Goal: Information Seeking & Learning: Learn about a topic

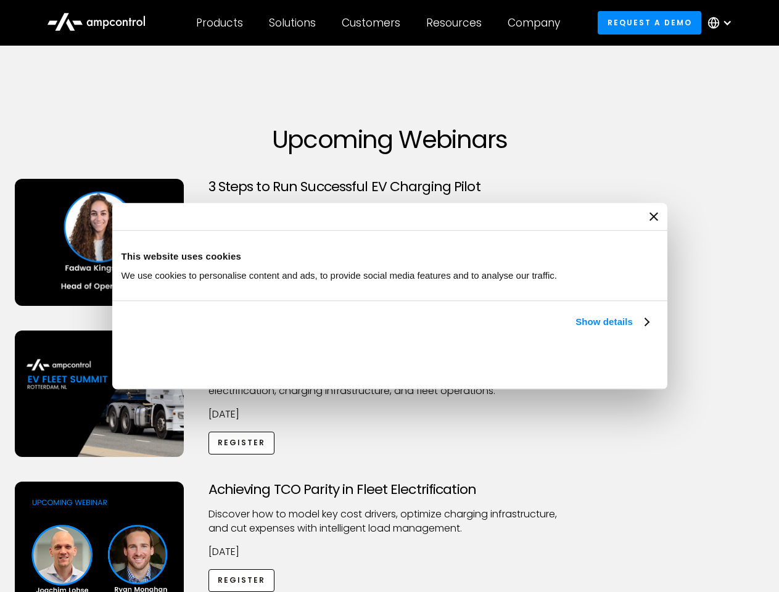
click at [575, 329] on link "Show details" at bounding box center [611, 321] width 73 height 15
click at [0, 0] on div "Necessary cookies help make a website usable by enabling basic functions like p…" at bounding box center [0, 0] width 0 height 0
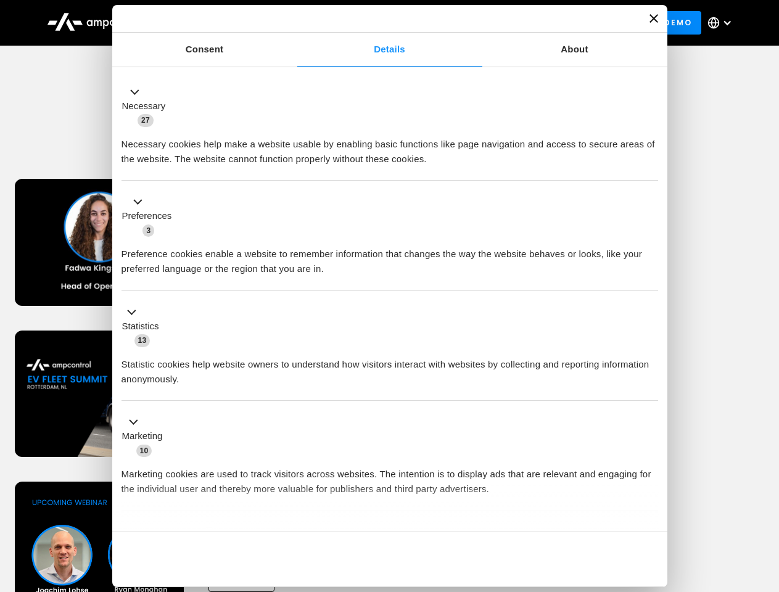
click at [765, 497] on div "Achieving TCO Parity in Fleet Electrification Discover how to model key cost dr…" at bounding box center [389, 578] width 774 height 194
click at [379, 23] on div "Customers" at bounding box center [371, 23] width 59 height 14
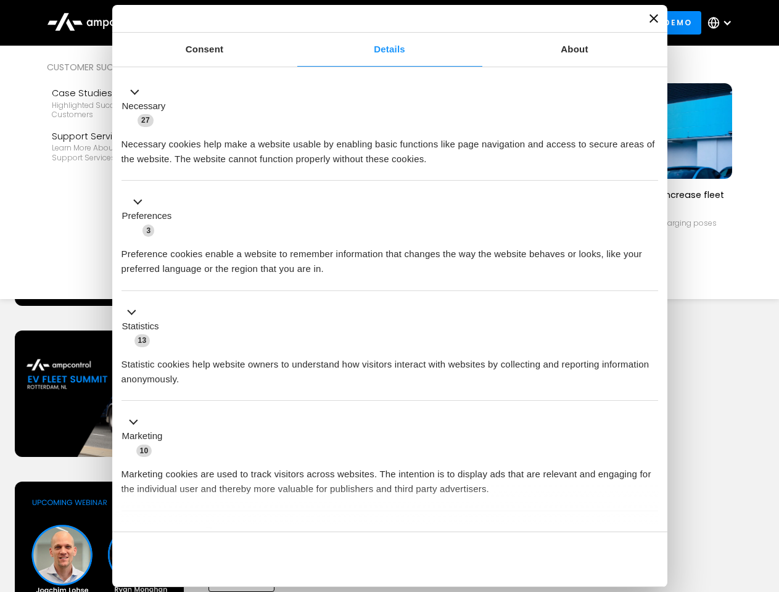
click at [219, 23] on div "Products" at bounding box center [219, 23] width 47 height 14
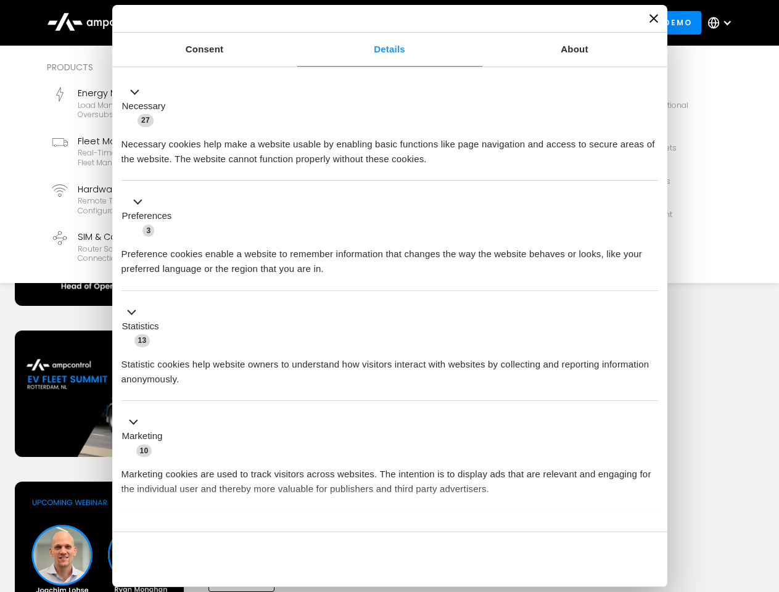
click at [293, 23] on div "Solutions" at bounding box center [292, 23] width 47 height 14
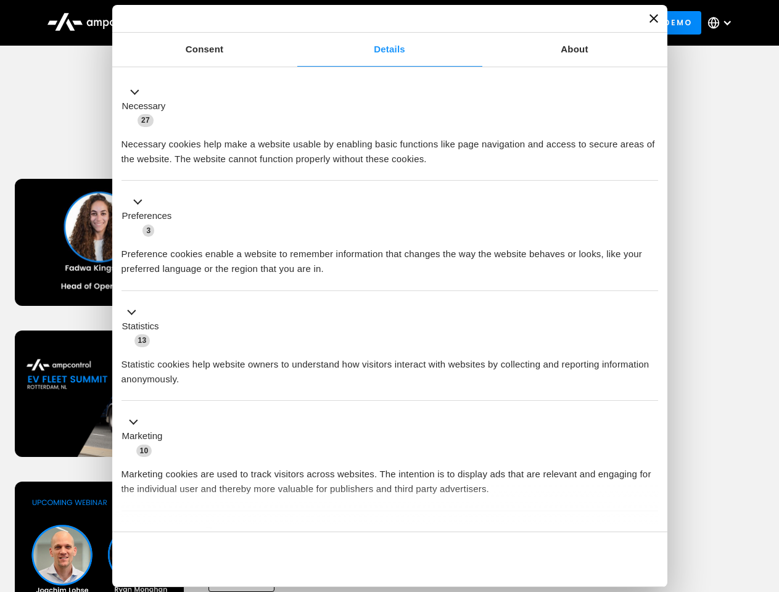
click at [373, 23] on div "Customers" at bounding box center [371, 23] width 59 height 14
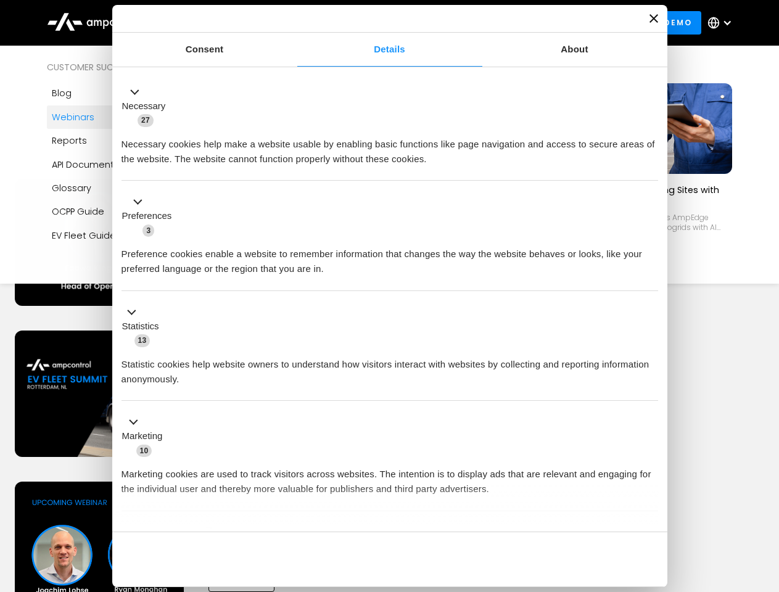
click at [456, 23] on div "Resources" at bounding box center [453, 23] width 55 height 14
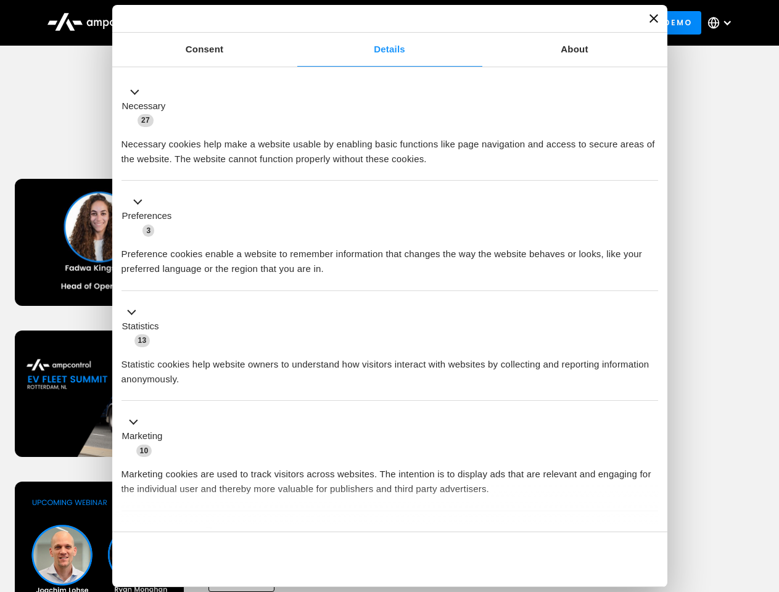
click at [538, 23] on div "Company" at bounding box center [533, 23] width 52 height 14
click at [722, 23] on div at bounding box center [727, 23] width 10 height 10
